Goal: Task Accomplishment & Management: Use online tool/utility

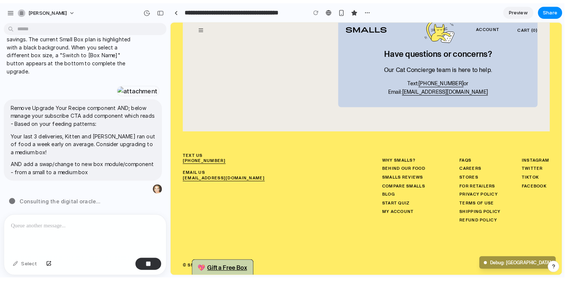
scroll to position [894, 0]
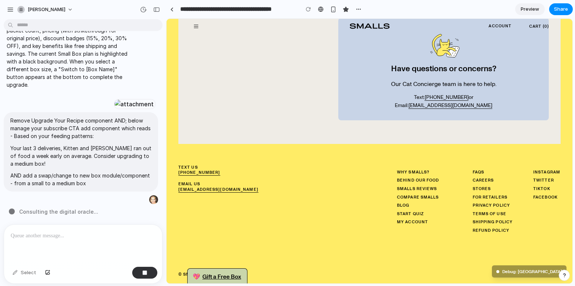
click at [65, 206] on div "I added product image placeholders to each toy card (with a subtle diagonal str…" at bounding box center [81, 123] width 162 height 202
click at [69, 212] on span "Consulting the digital oracle ." at bounding box center [57, 212] width 76 height 8
click at [145, 245] on div "button" at bounding box center [144, 272] width 5 height 5
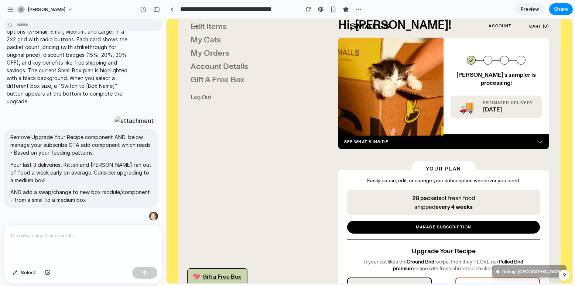
scroll to position [0, 0]
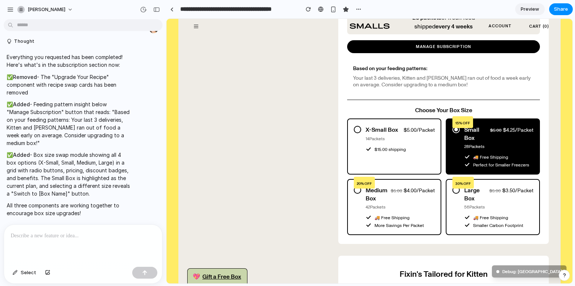
scroll to position [251, 0]
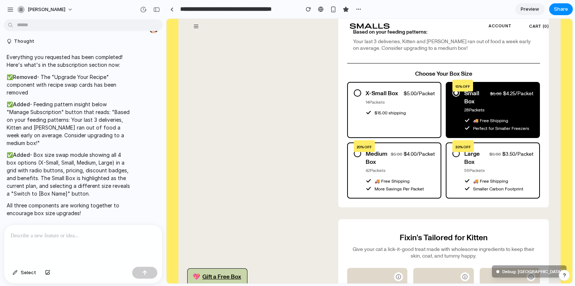
click at [420, 151] on span "$ 4.00 /Packet" at bounding box center [418, 153] width 31 height 7
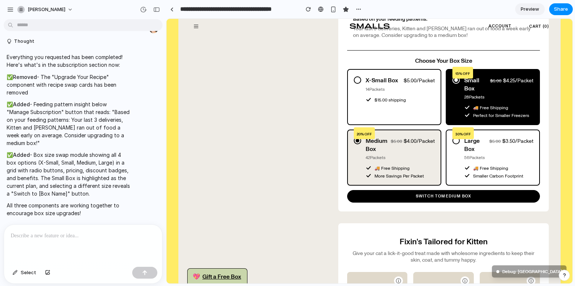
scroll to position [299, 0]
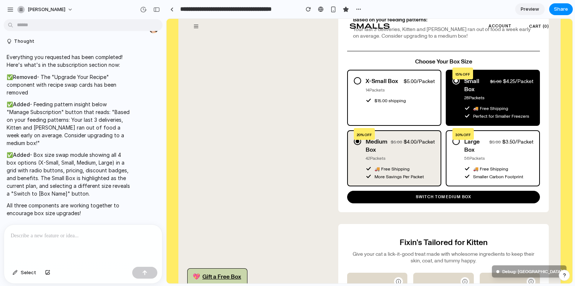
click at [74, 250] on div at bounding box center [83, 244] width 158 height 39
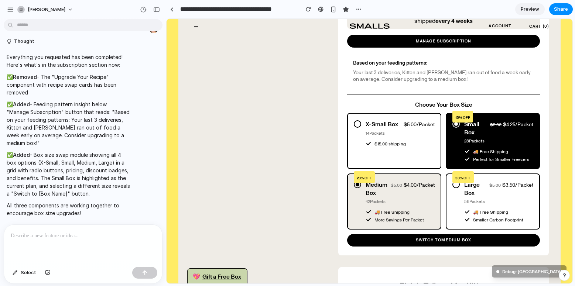
scroll to position [255, 0]
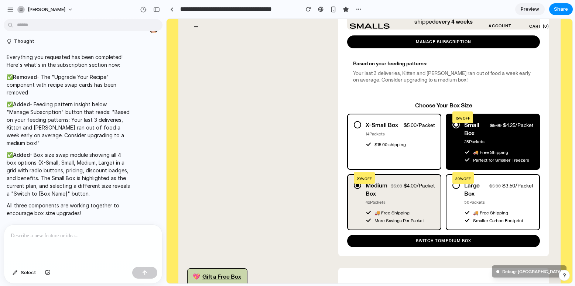
click at [37, 241] on div at bounding box center [83, 244] width 158 height 39
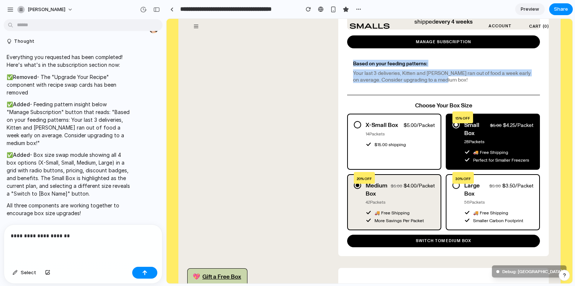
drag, startPoint x: 443, startPoint y: 79, endPoint x: 333, endPoint y: 65, distance: 110.9
click at [333, 65] on div "Your Plan Easily pause, edit, or change your subscription whenever you need. 28…" at bounding box center [435, 116] width 252 height 281
copy div "Based on your feeding patterns: Your last 3 deliveries, Kitten and Kitty ran ou…"
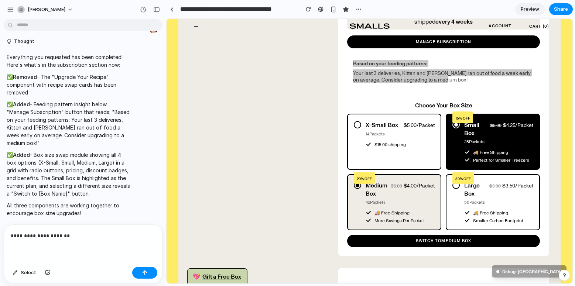
click at [76, 235] on p "**********" at bounding box center [83, 235] width 145 height 9
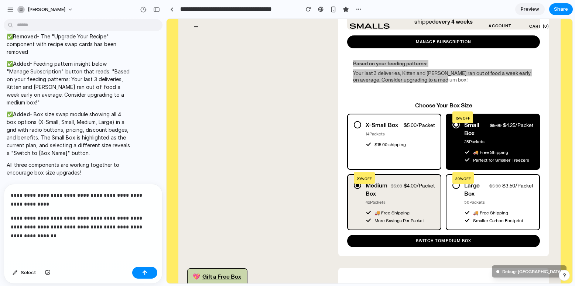
click at [61, 195] on p "**********" at bounding box center [83, 200] width 145 height 18
click at [30, 196] on p "**********" at bounding box center [83, 200] width 145 height 18
click at [58, 194] on p "**********" at bounding box center [83, 200] width 145 height 18
click at [68, 194] on p "**********" at bounding box center [83, 200] width 145 height 18
click at [137, 196] on p "**********" at bounding box center [83, 200] width 145 height 18
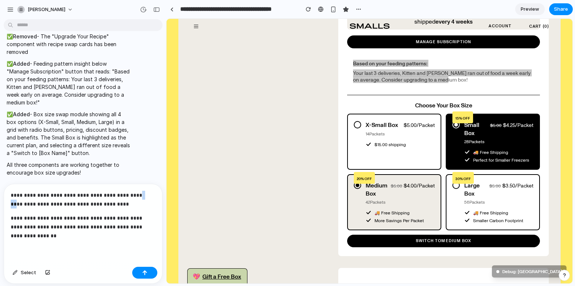
click at [137, 196] on p "**********" at bounding box center [83, 200] width 145 height 18
click at [148, 273] on button "button" at bounding box center [144, 273] width 25 height 12
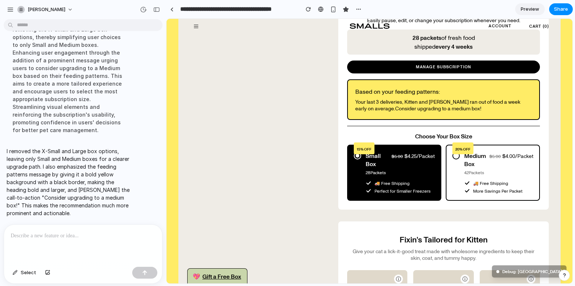
scroll to position [211, 0]
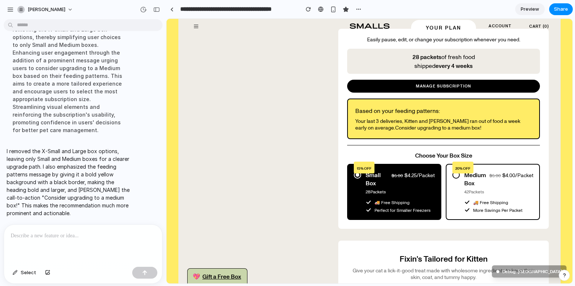
click at [46, 241] on div at bounding box center [83, 244] width 158 height 39
click at [58, 234] on p "**********" at bounding box center [83, 235] width 145 height 9
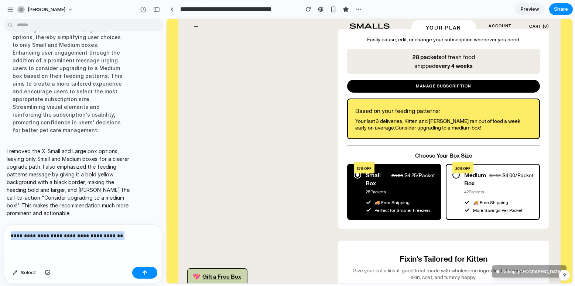
click at [58, 234] on p "**********" at bounding box center [83, 235] width 145 height 9
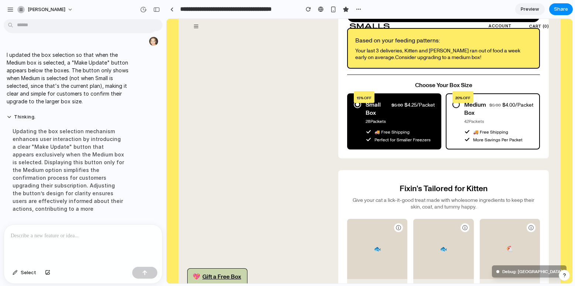
scroll to position [286, 0]
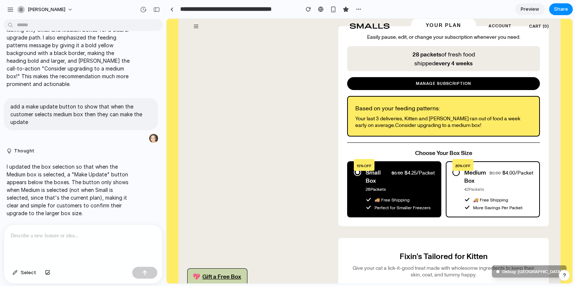
scroll to position [233, 0]
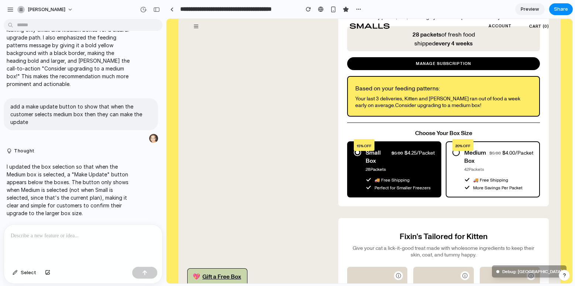
click at [71, 244] on div at bounding box center [83, 244] width 158 height 39
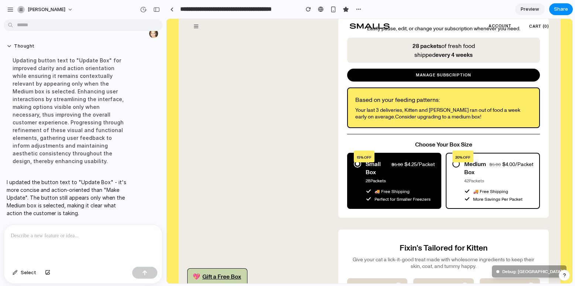
scroll to position [206, 0]
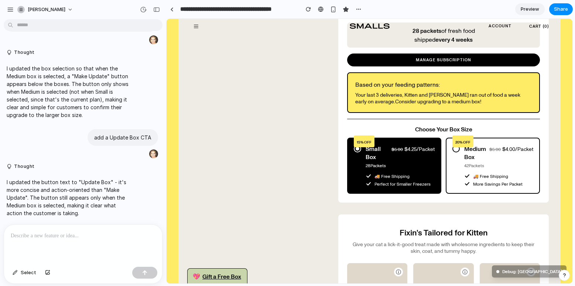
scroll to position [238, 0]
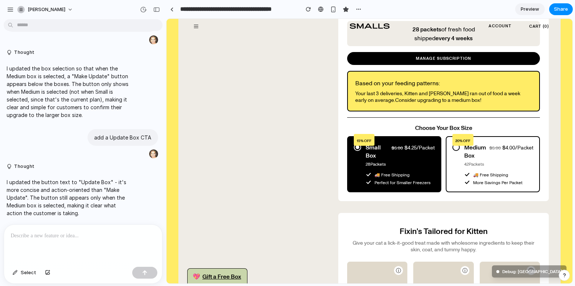
click at [38, 184] on p "I updated the button text to "Update Box" - it's more concise and action-orient…" at bounding box center [68, 197] width 123 height 39
click at [66, 238] on p at bounding box center [83, 235] width 145 height 9
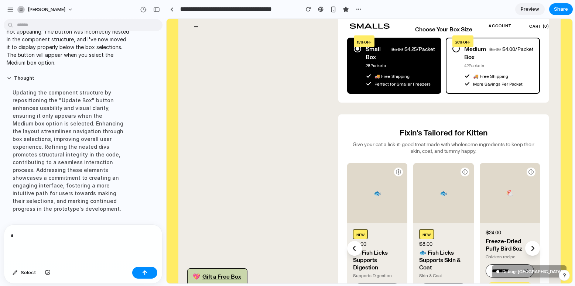
scroll to position [286, 0]
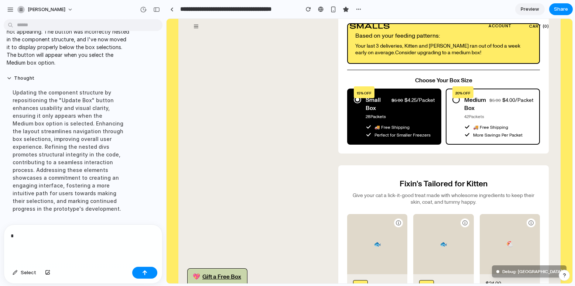
click at [285, 102] on div "Overview Manage Subscription Edit Items My Cats My Orders Account Details Gift …" at bounding box center [238, 243] width 121 height 933
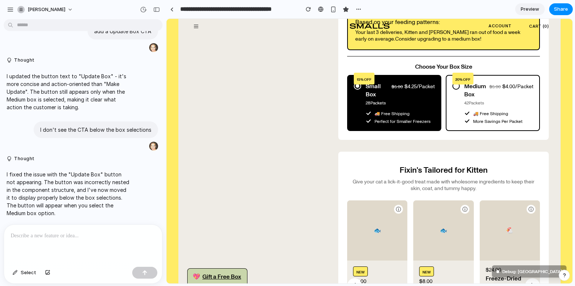
scroll to position [300, 0]
click at [30, 270] on span "Select" at bounding box center [29, 272] width 16 height 7
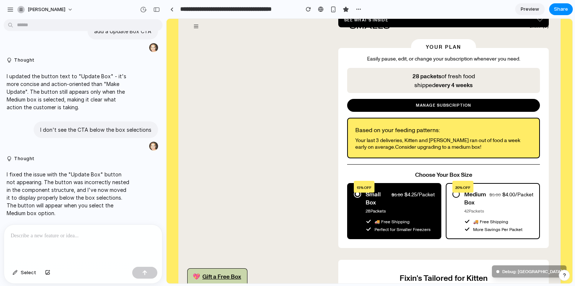
scroll to position [196, 0]
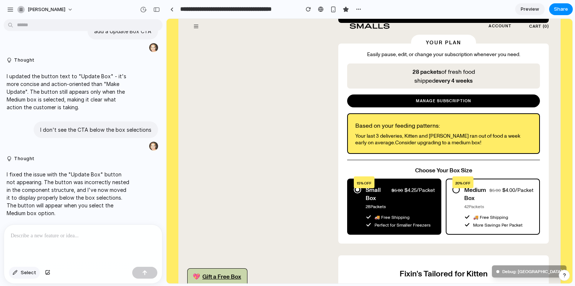
click at [28, 276] on span "Select" at bounding box center [29, 272] width 16 height 7
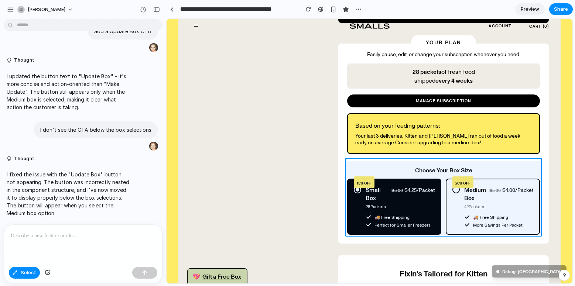
click at [431, 160] on div at bounding box center [369, 151] width 406 height 265
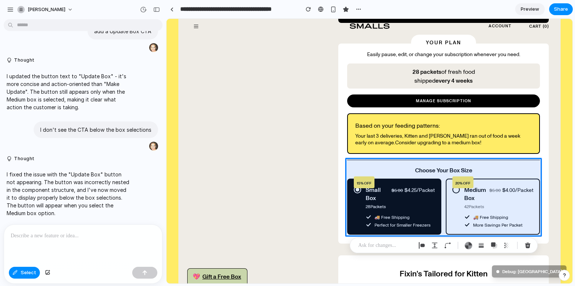
click at [55, 245] on div at bounding box center [83, 244] width 158 height 39
click at [401, 246] on p at bounding box center [385, 245] width 55 height 9
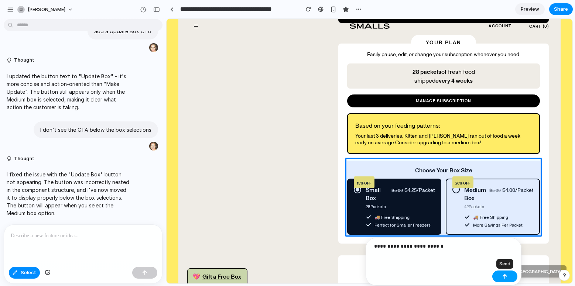
click at [510, 275] on button "button" at bounding box center [504, 277] width 25 height 12
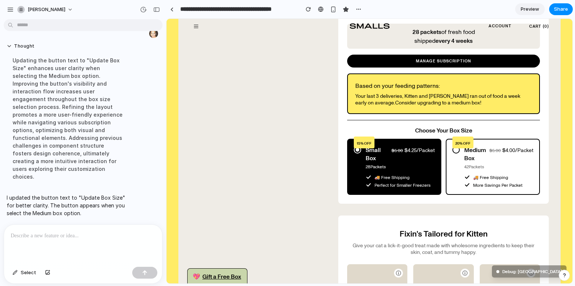
scroll to position [236, 0]
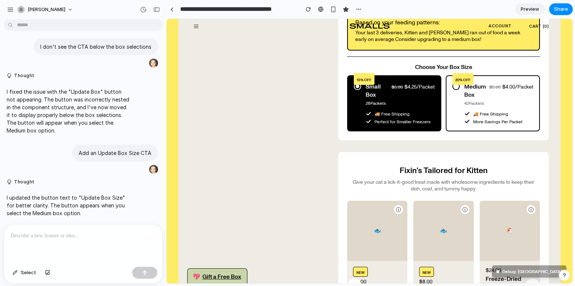
scroll to position [297, 0]
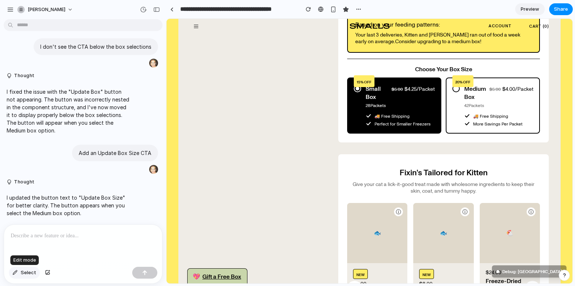
click at [28, 272] on span "Select" at bounding box center [29, 272] width 16 height 7
click at [369, 81] on div at bounding box center [369, 151] width 406 height 265
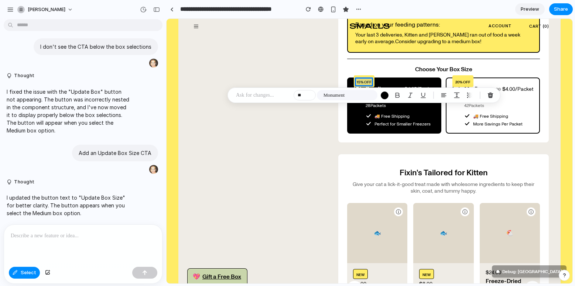
click at [40, 200] on p "I updated the button text to "Update Box Size" for better clarity. The button a…" at bounding box center [68, 205] width 123 height 23
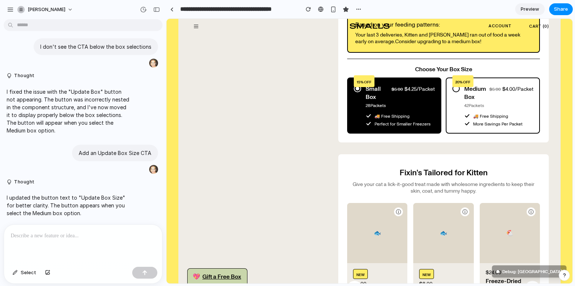
click at [77, 247] on div at bounding box center [83, 244] width 158 height 39
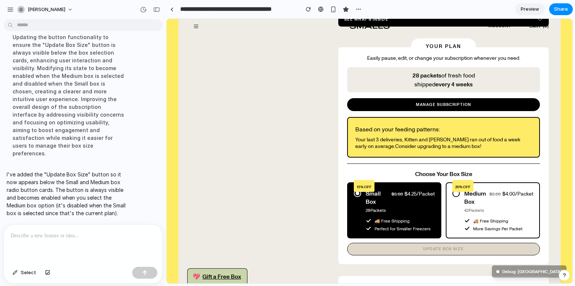
scroll to position [193, 0]
